Goal: Task Accomplishment & Management: Manage account settings

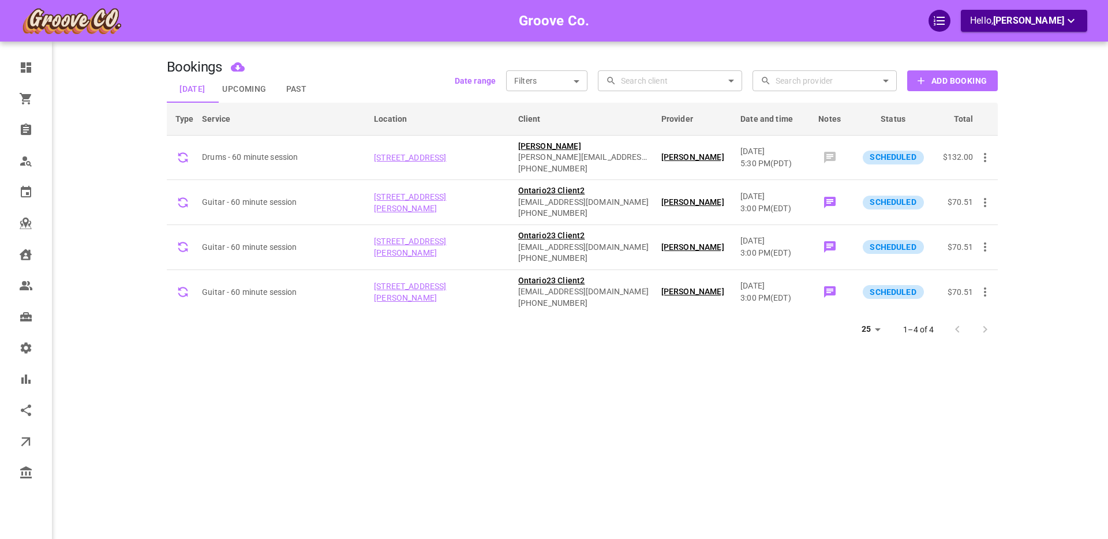
click at [576, 81] on body "Groove Co. Hello, [PERSON_NAME] Dashboard Orders Bookings Who is available Cale…" at bounding box center [554, 305] width 1108 height 610
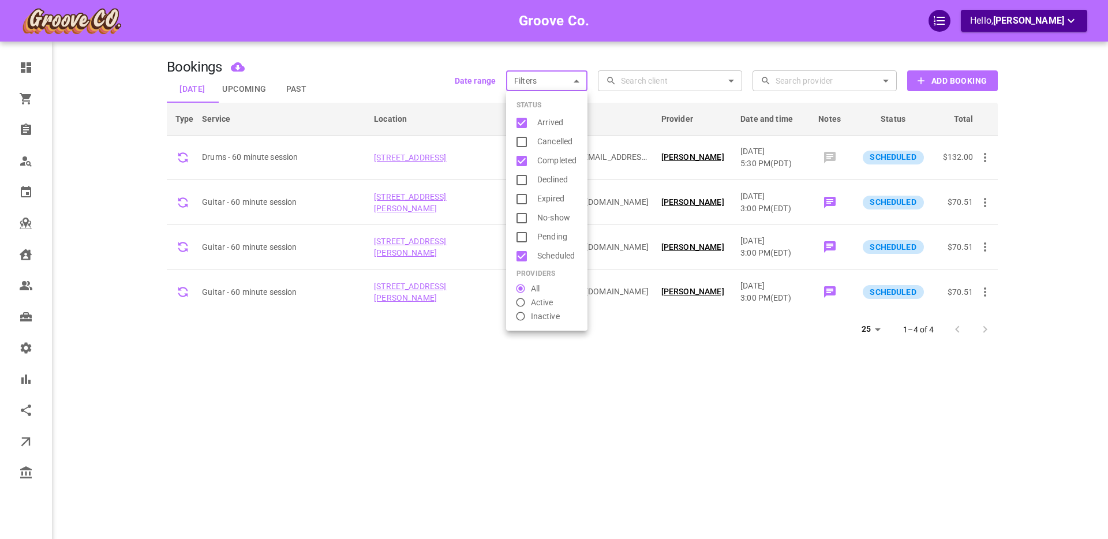
click at [521, 218] on input "checkbox" at bounding box center [526, 218] width 23 height 14
checkbox input "true"
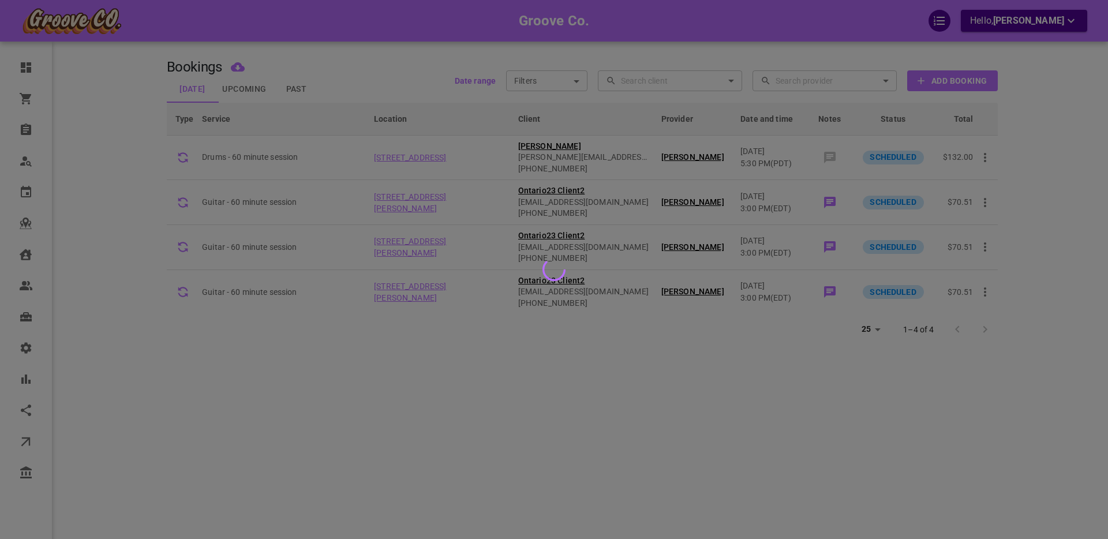
click at [560, 77] on div at bounding box center [554, 269] width 1108 height 539
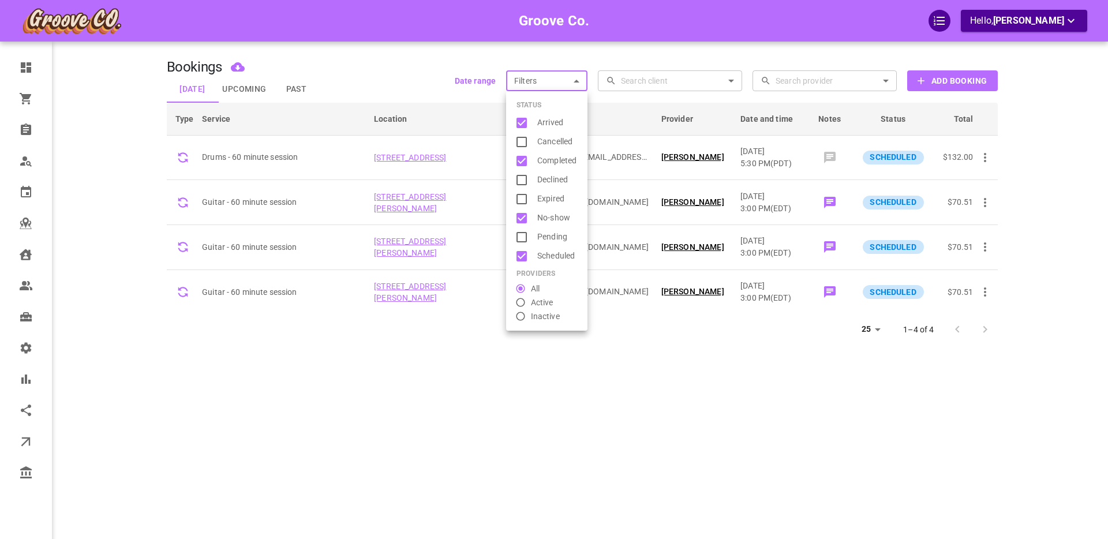
click at [565, 81] on body "Groove Co. Hello, [PERSON_NAME] Dashboard Orders Bookings Who is available Cale…" at bounding box center [554, 305] width 1108 height 610
drag, startPoint x: 553, startPoint y: 252, endPoint x: 552, endPoint y: 234, distance: 18.5
click at [553, 253] on span "Scheduled" at bounding box center [557, 256] width 40 height 12
type input "Arrived,Completed,No-show"
checkbox input "false"
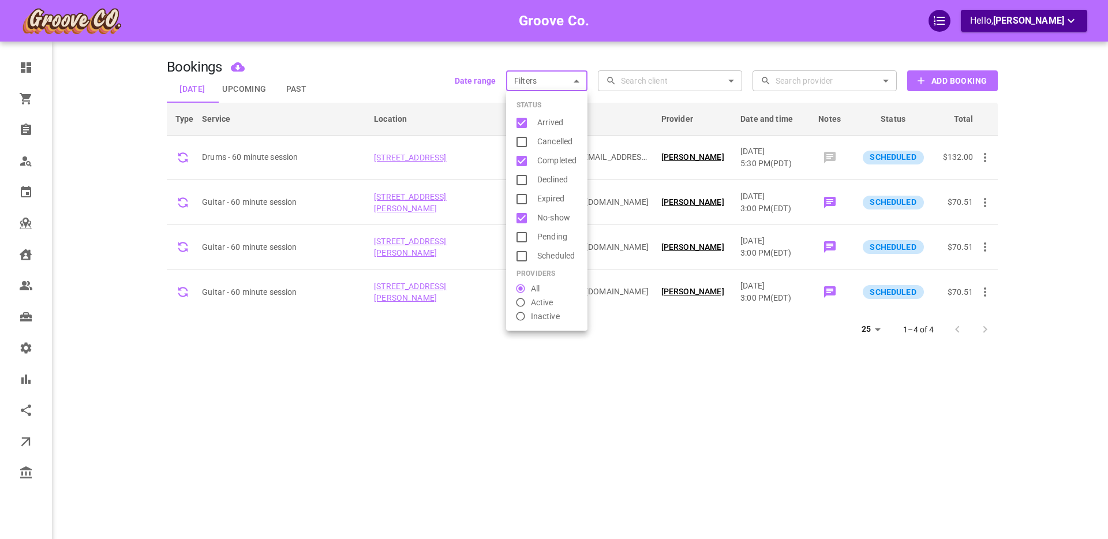
click at [549, 162] on span "Completed" at bounding box center [557, 161] width 40 height 12
type input "Arrived,No-show"
checkbox input "false"
click at [549, 123] on span "Arrived" at bounding box center [557, 123] width 40 height 12
type input "No-show"
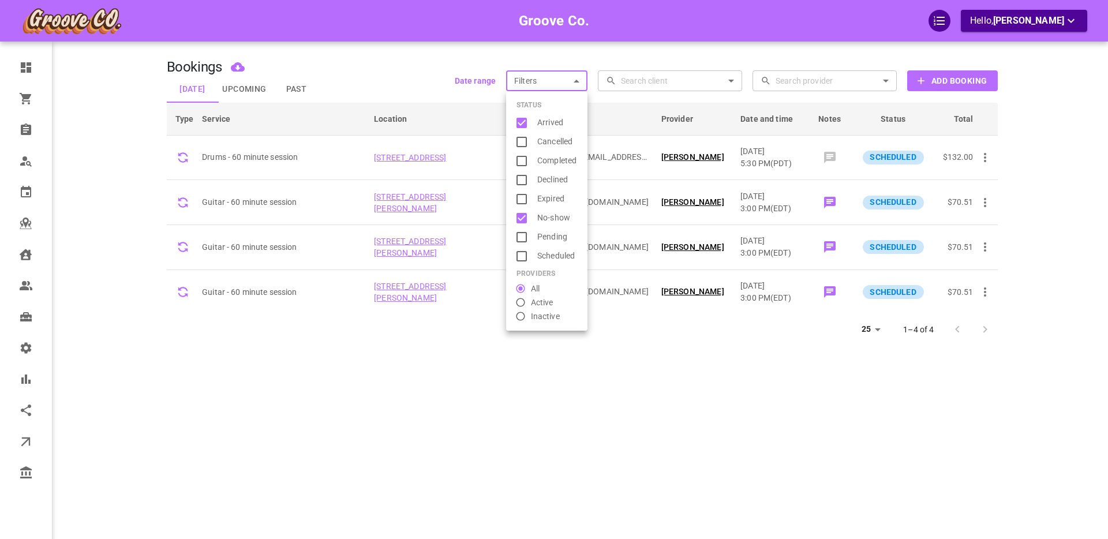
checkbox input "false"
click at [609, 69] on div at bounding box center [554, 269] width 1108 height 539
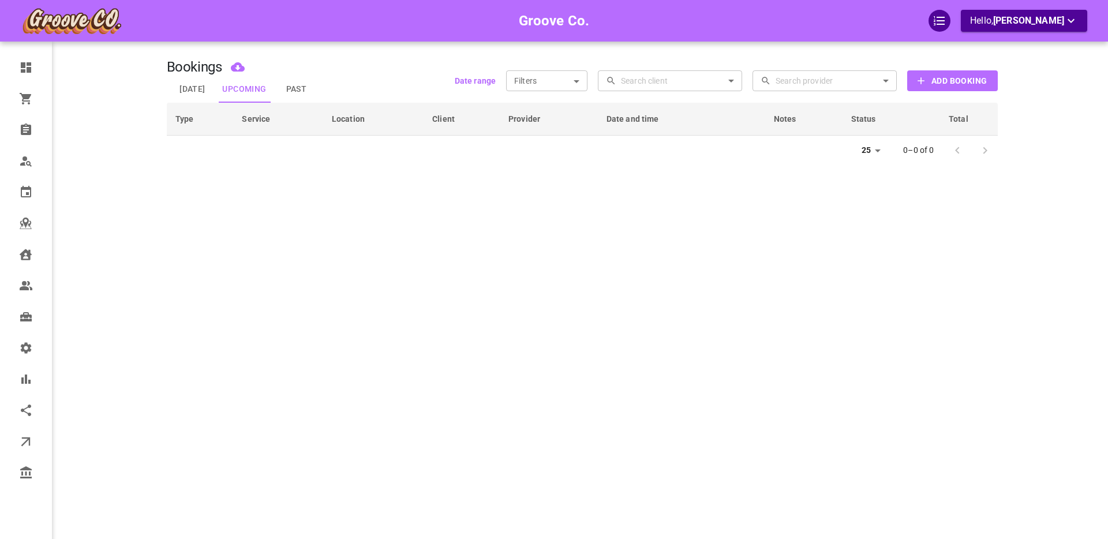
click at [570, 82] on body "Groove Co. Hello, [PERSON_NAME] Dashboard Orders Bookings Who is available Cale…" at bounding box center [554, 305] width 1108 height 610
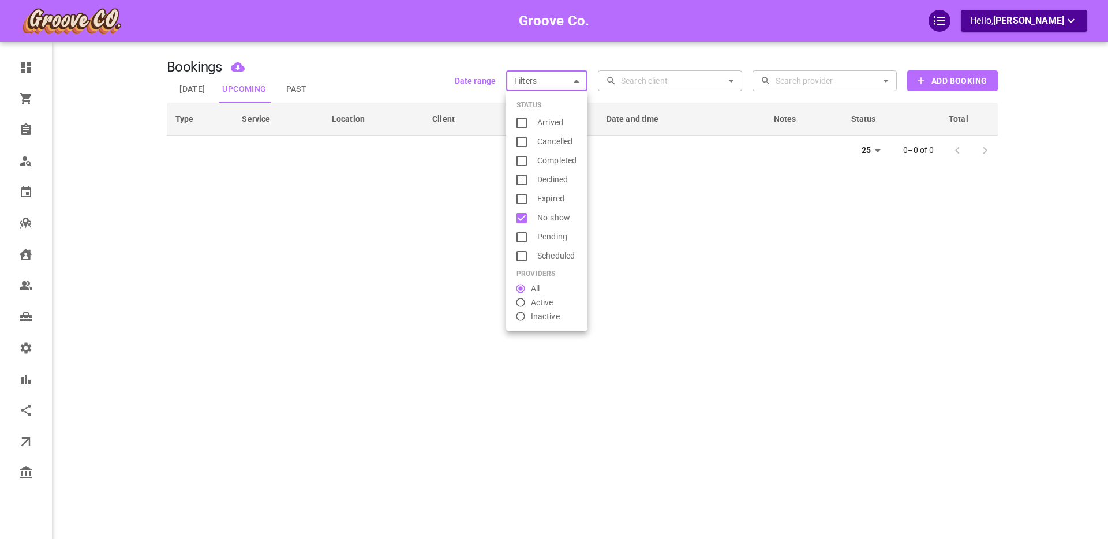
click at [574, 81] on div at bounding box center [554, 269] width 1108 height 539
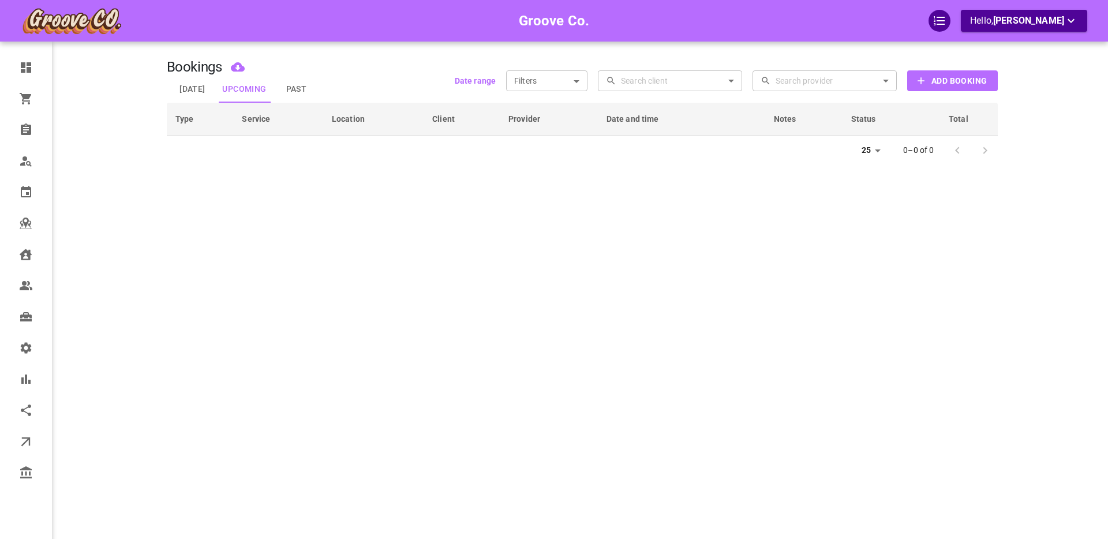
click at [301, 88] on button "Past" at bounding box center [297, 89] width 52 height 27
click at [576, 80] on body "Groove Co. Hello, [PERSON_NAME] Dashboard Orders Bookings Who is available Cale…" at bounding box center [554, 305] width 1108 height 610
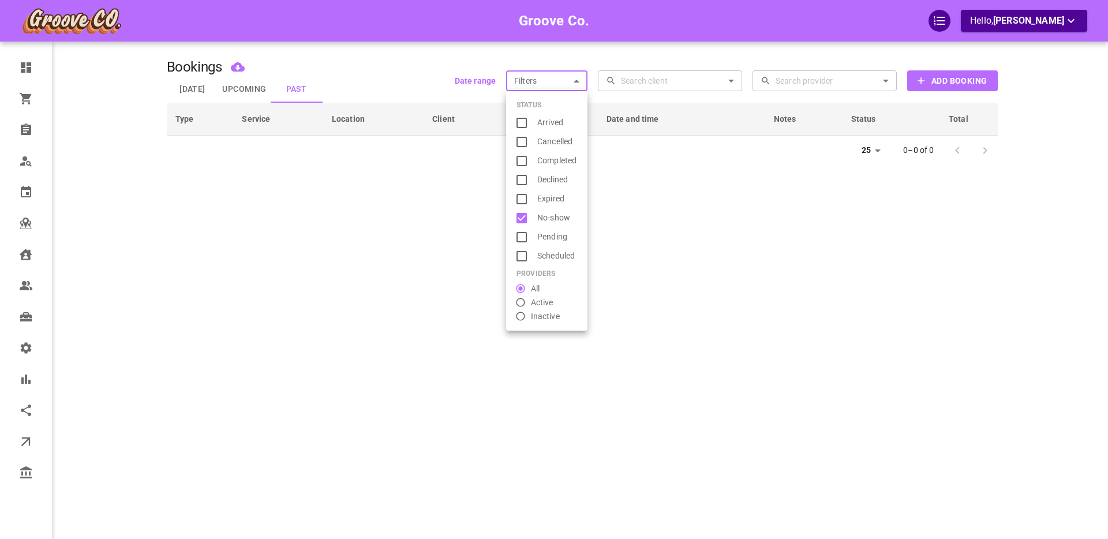
click at [576, 82] on div at bounding box center [554, 269] width 1108 height 539
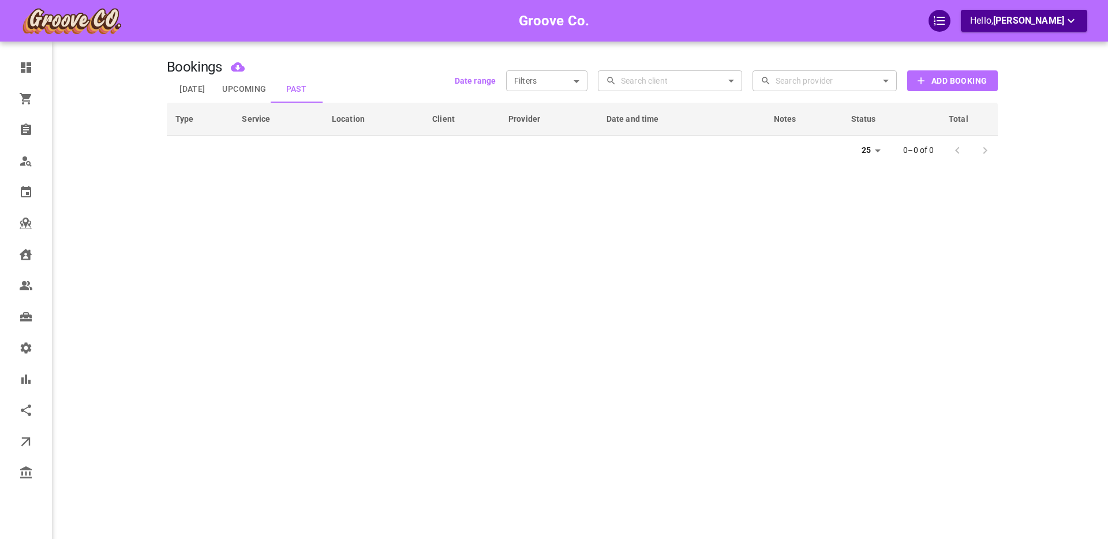
click at [250, 87] on button "Upcoming" at bounding box center [245, 89] width 52 height 27
click at [197, 87] on button "[DATE]" at bounding box center [193, 89] width 52 height 27
click at [188, 87] on button "[DATE]" at bounding box center [193, 89] width 52 height 27
click at [577, 83] on body "Groove Co. Hello, [PERSON_NAME] Dashboard Orders Bookings Who is available Cale…" at bounding box center [554, 305] width 1108 height 610
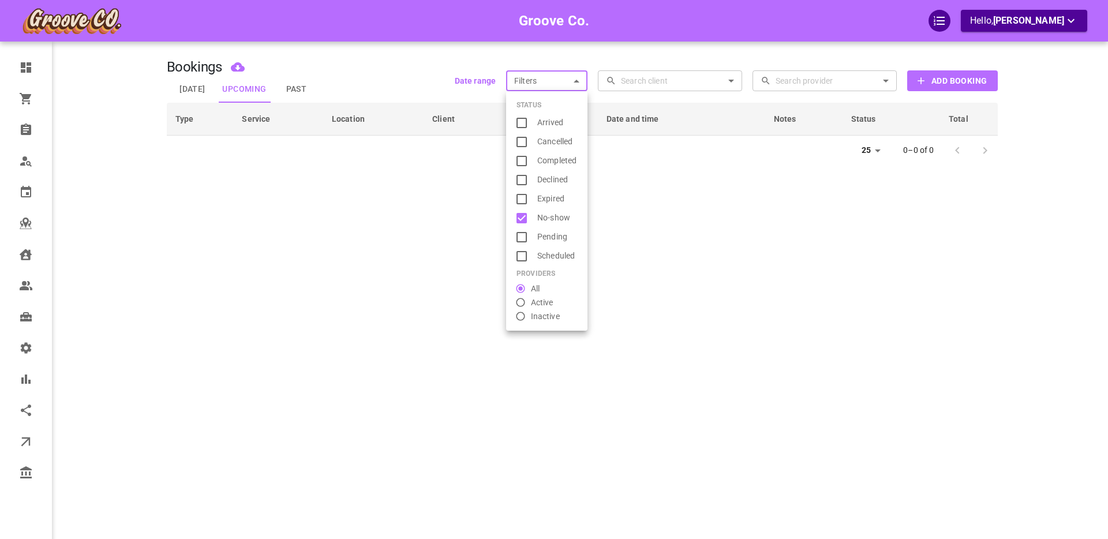
click at [522, 254] on input "checkbox" at bounding box center [526, 256] width 23 height 14
checkbox input "true"
type input "No-show,Scheduled"
click at [525, 217] on input "checkbox" at bounding box center [526, 218] width 23 height 14
checkbox input "false"
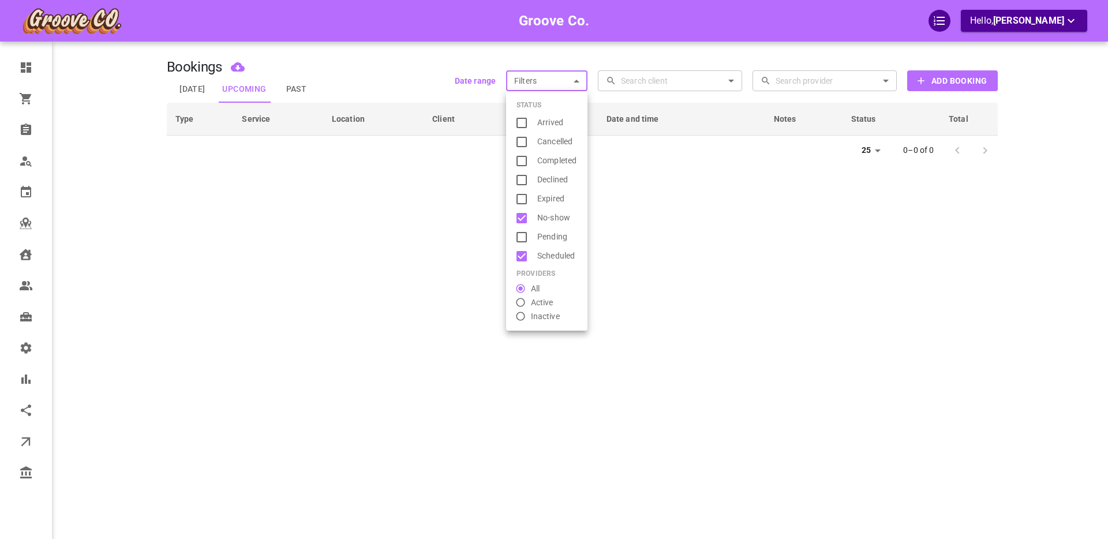
type input "Scheduled"
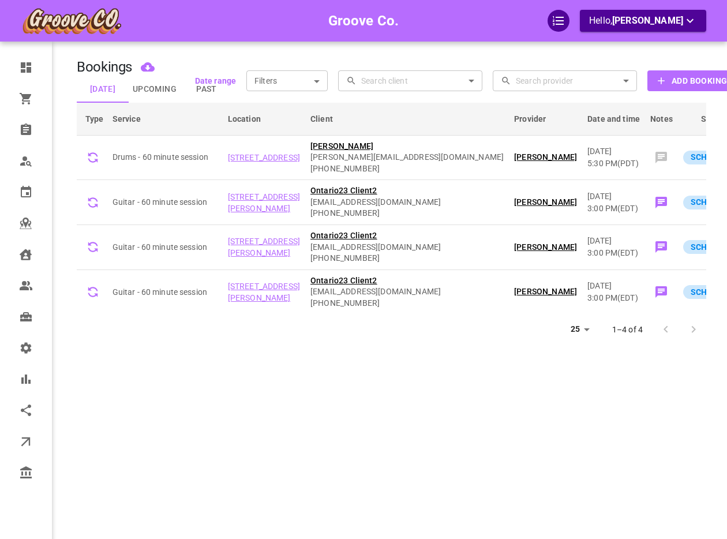
click at [156, 89] on button "Upcoming" at bounding box center [155, 89] width 52 height 27
